Goal: Register for event/course

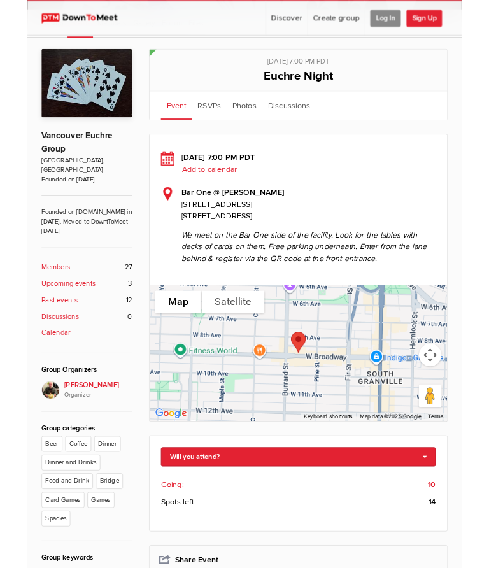
scroll to position [148, 0]
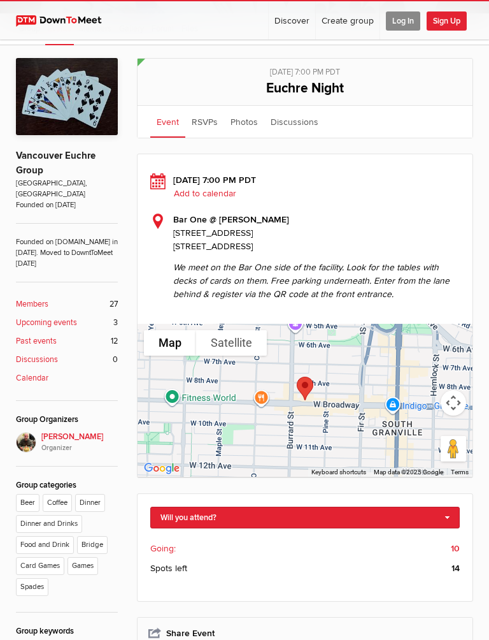
click at [452, 515] on link "Will you attend?" at bounding box center [305, 518] width 310 height 22
click at [189, 540] on link "I'm going" at bounding box center [305, 538] width 308 height 19
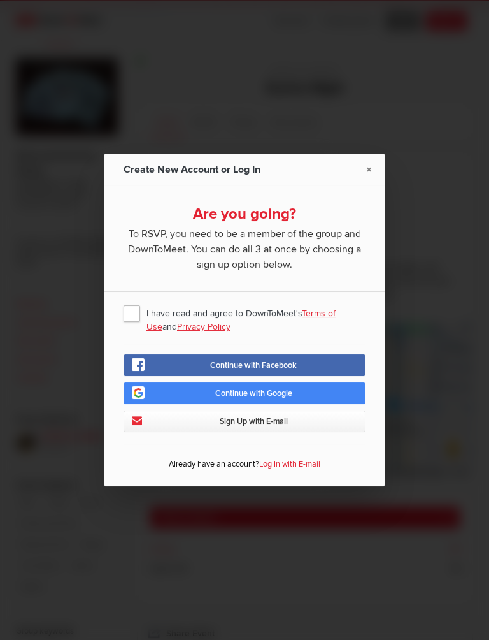
click at [130, 313] on span "I have read and agree to DownToMeet's Terms of Use and Privacy Policy" at bounding box center [245, 312] width 242 height 23
click at [0, 0] on input "I have read and agree to DownToMeet's Terms of Use and Privacy Policy" at bounding box center [0, 0] width 0 height 0
click at [289, 393] on span "Continue with Google" at bounding box center [253, 393] width 77 height 10
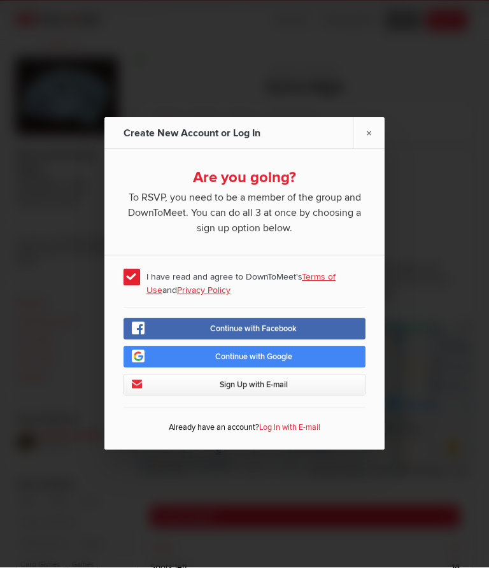
scroll to position [184, 0]
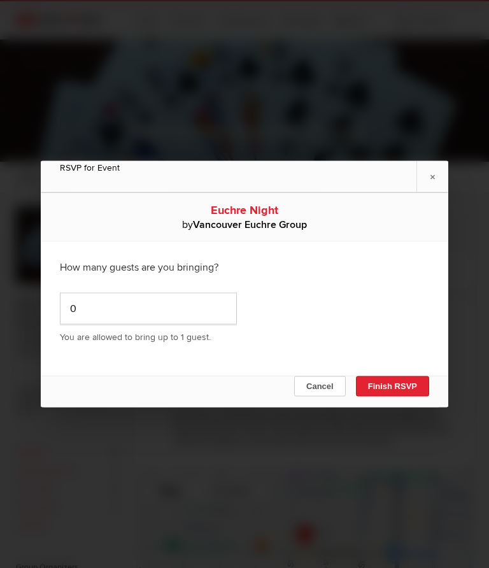
click at [389, 383] on button "Finish RSVP" at bounding box center [392, 387] width 73 height 20
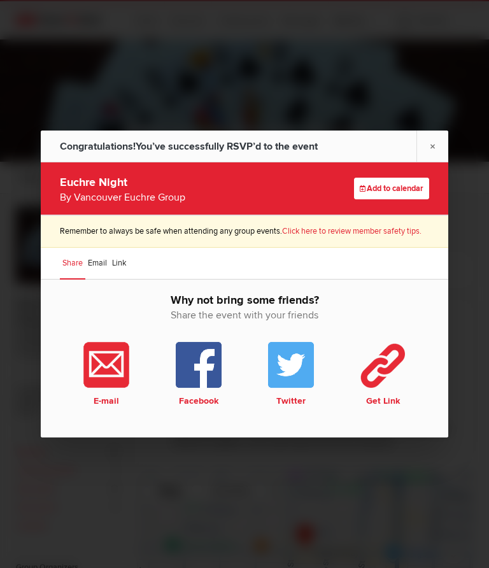
click at [435, 144] on link "×" at bounding box center [433, 146] width 32 height 31
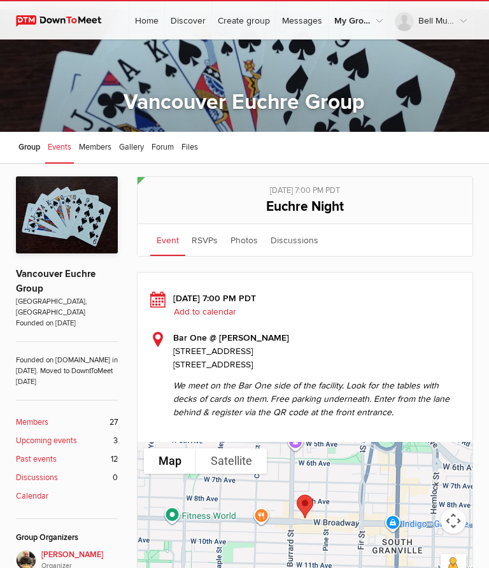
scroll to position [29, 0]
